Goal: Find specific page/section: Find specific page/section

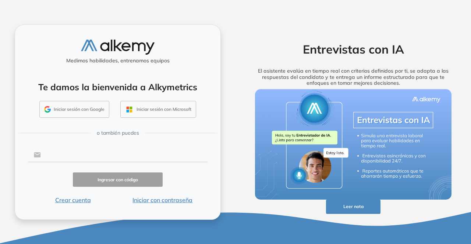
click at [73, 151] on input "text" at bounding box center [124, 155] width 167 height 14
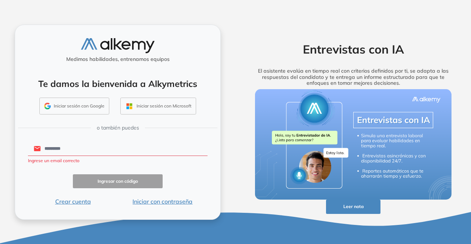
type input "**********"
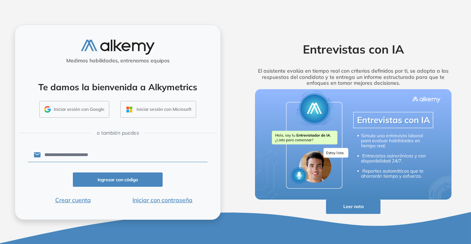
click at [120, 183] on button "Ingresar con código" at bounding box center [118, 180] width 90 height 14
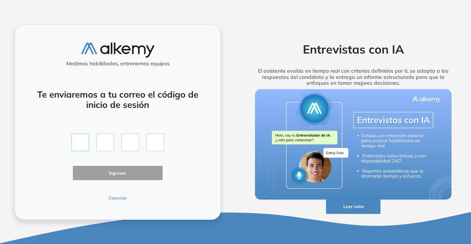
click at [80, 145] on input "text" at bounding box center [80, 143] width 18 height 18
type input "*"
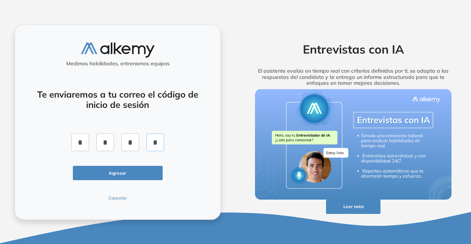
type input "*"
click button "Ingresar" at bounding box center [118, 173] width 90 height 14
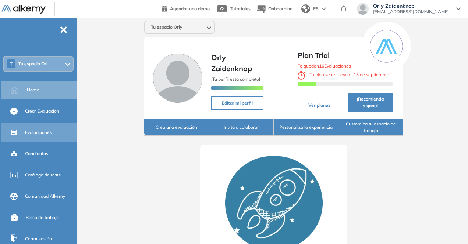
click at [43, 131] on span "Evaluaciones" at bounding box center [38, 132] width 27 height 7
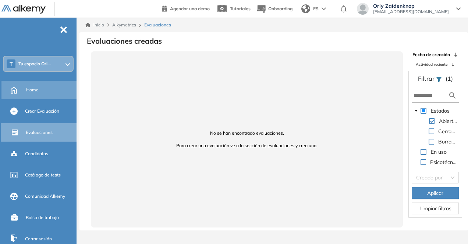
click at [35, 89] on span "Home" at bounding box center [32, 90] width 12 height 7
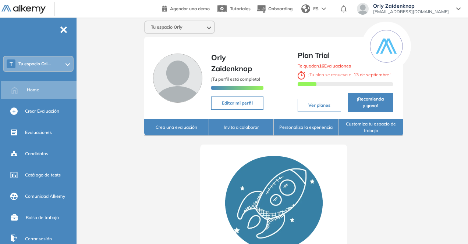
click at [42, 62] on span "Tu espacio Orl..." at bounding box center [34, 64] width 32 height 6
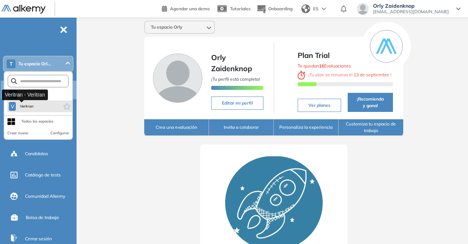
click at [34, 105] on span "Veritran" at bounding box center [26, 107] width 15 height 6
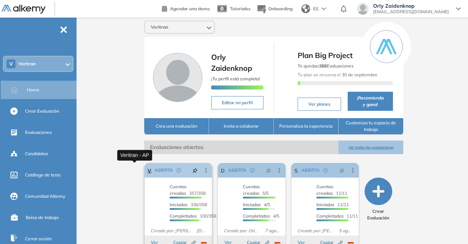
click at [147, 170] on link "Veritran - AP" at bounding box center [149, 170] width 4 height 15
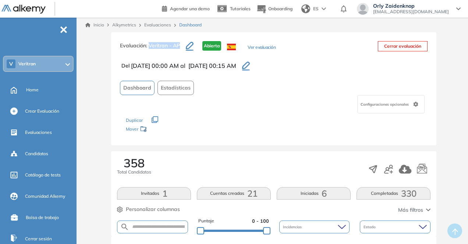
drag, startPoint x: 179, startPoint y: 45, endPoint x: 149, endPoint y: 43, distance: 30.2
click at [149, 43] on span ": Veritran - AP" at bounding box center [163, 45] width 34 height 7
copy span "Veritran - AP"
